Goal: Transaction & Acquisition: Subscribe to service/newsletter

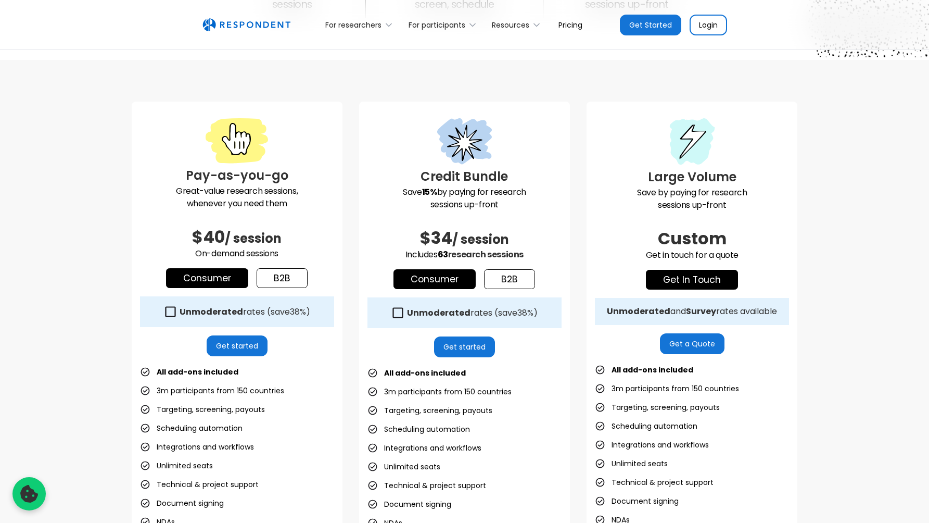
scroll to position [228, 0]
click at [294, 280] on link "b2b" at bounding box center [282, 278] width 51 height 20
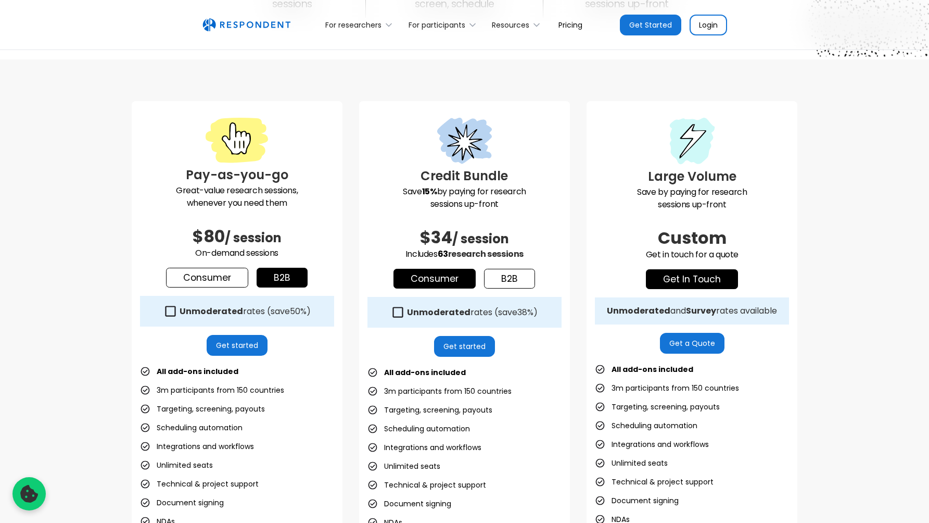
click at [218, 278] on link "Consumer" at bounding box center [207, 278] width 82 height 20
click at [275, 276] on link "b2b" at bounding box center [282, 278] width 51 height 20
click at [225, 278] on link "Consumer" at bounding box center [207, 278] width 82 height 20
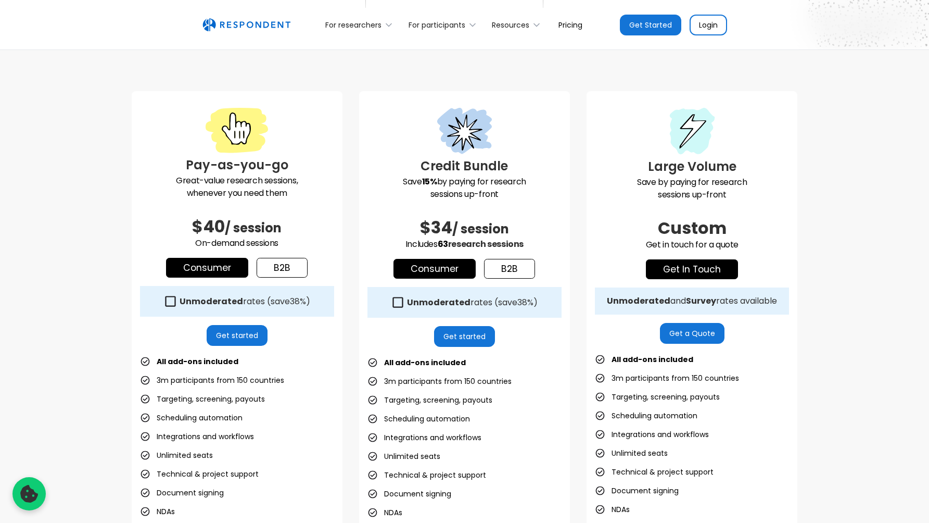
scroll to position [245, 0]
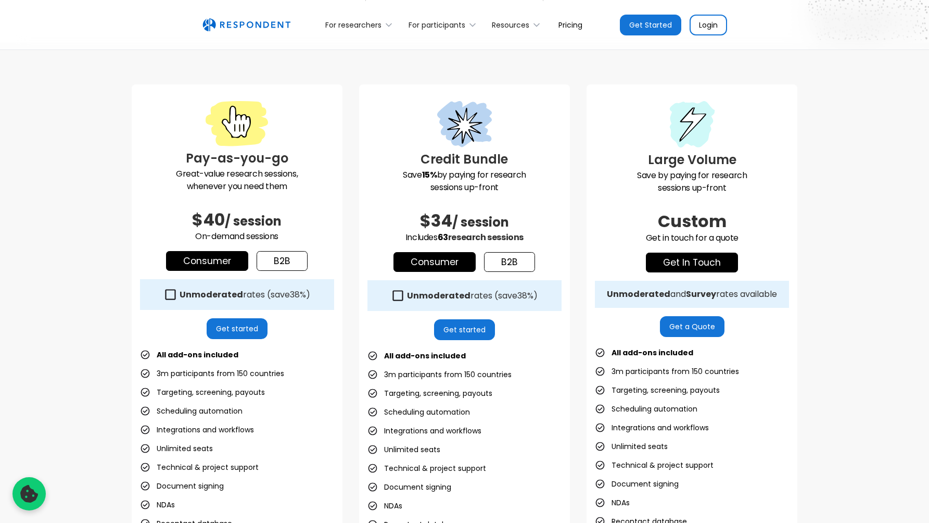
click at [61, 243] on div "Pay-as-you-go Great-value research sessions, whenever you need them $40 / sessi…" at bounding box center [464, 333] width 929 height 581
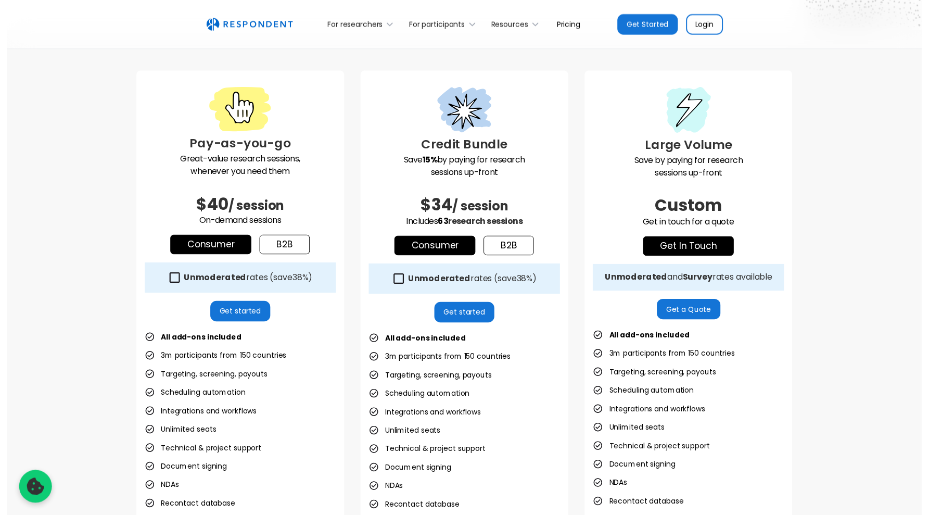
scroll to position [257, 0]
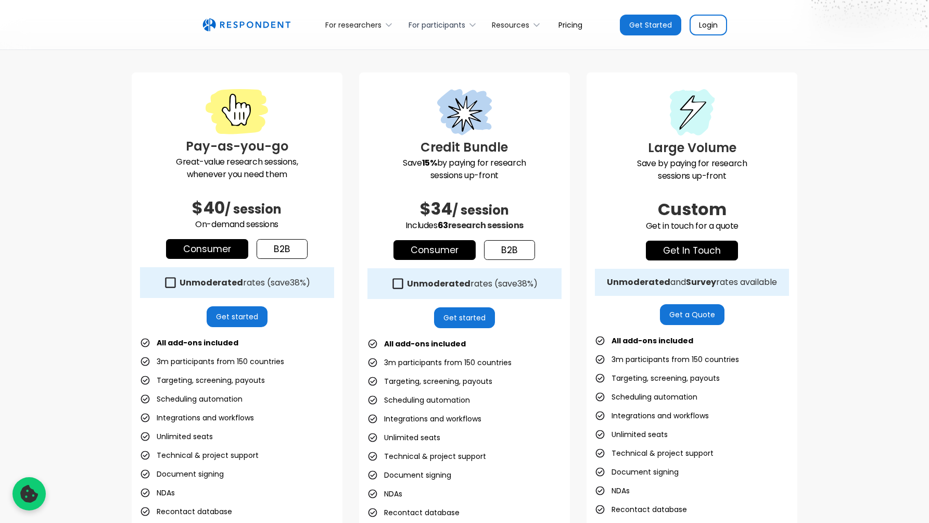
click at [468, 26] on icon at bounding box center [472, 25] width 10 height 10
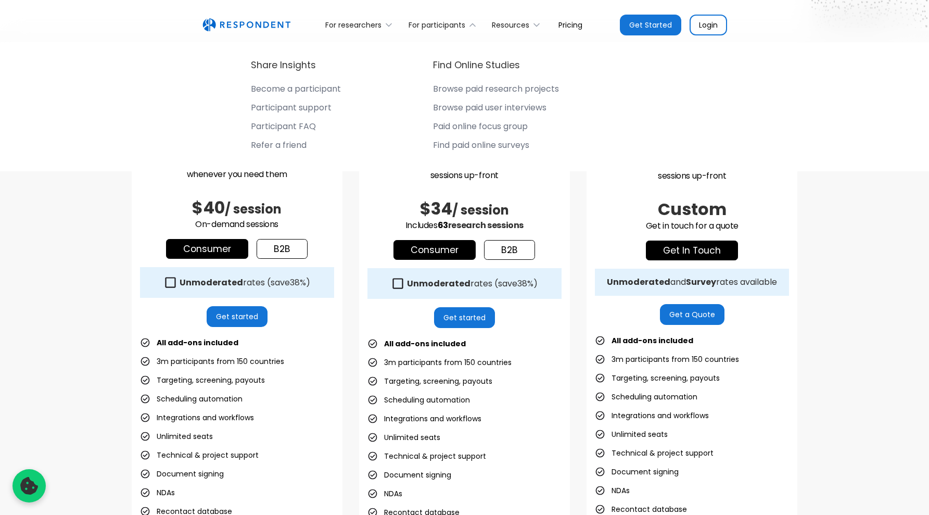
click at [300, 92] on div "Become a participant" at bounding box center [296, 89] width 90 height 10
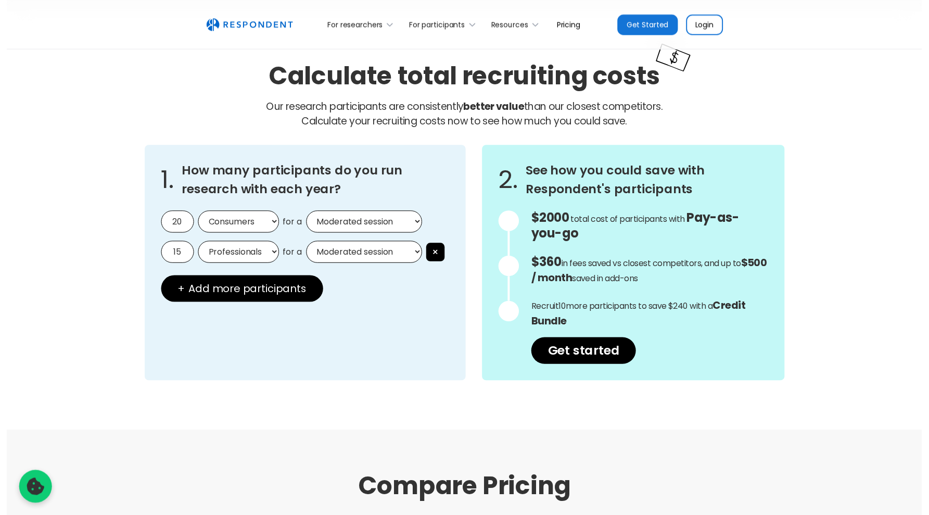
scroll to position [739, 0]
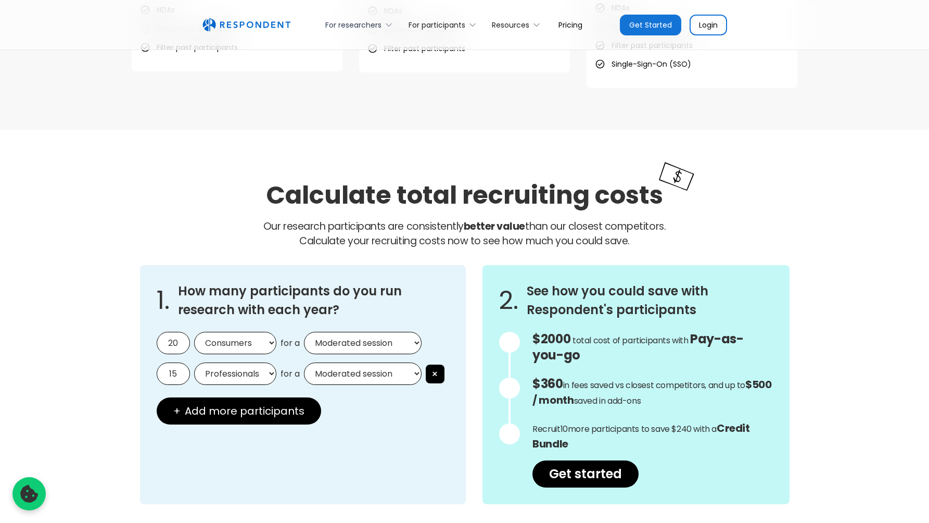
click at [358, 20] on div "For researchers" at bounding box center [353, 25] width 56 height 10
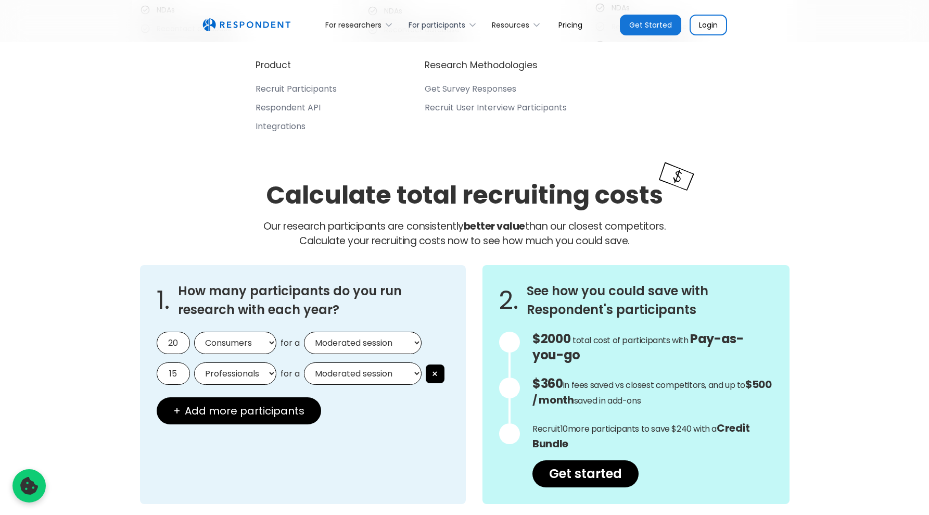
click at [437, 17] on div "For participants" at bounding box center [443, 24] width 83 height 24
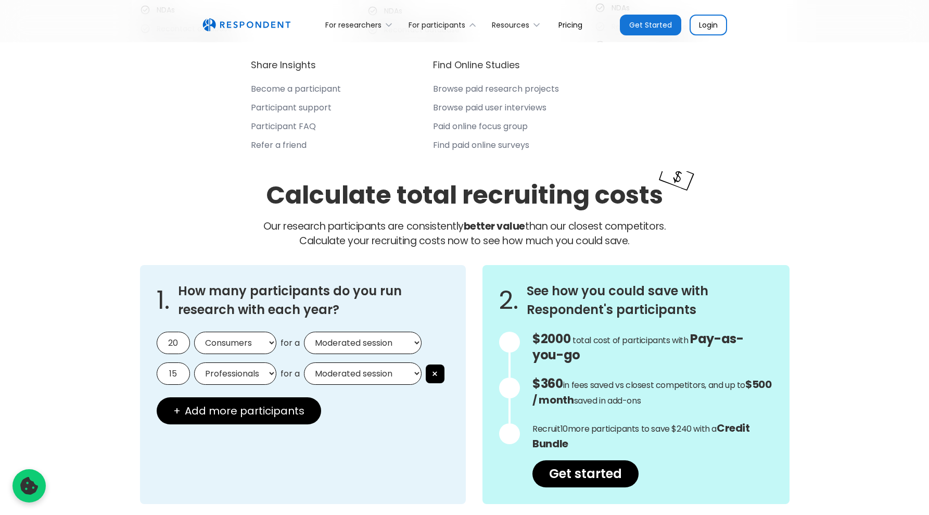
click at [316, 88] on div "Become a participant" at bounding box center [296, 89] width 90 height 10
